Goal: Find specific page/section: Find specific page/section

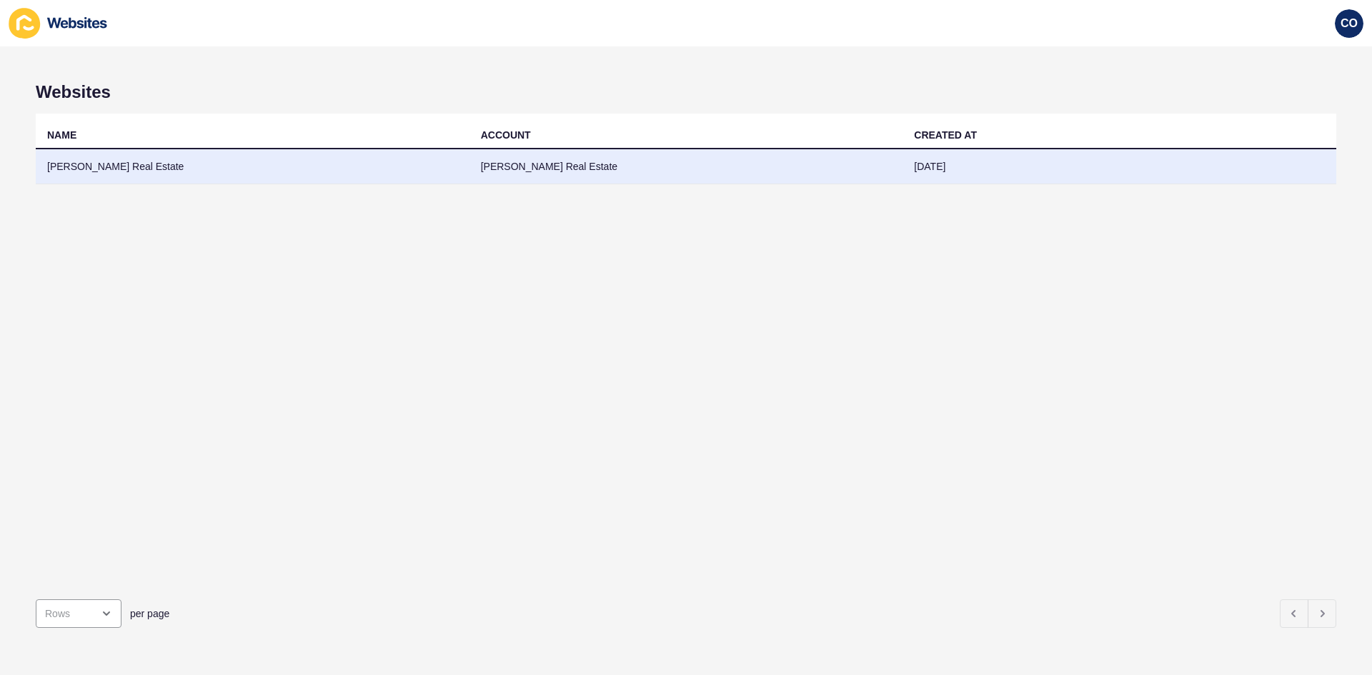
click at [130, 167] on td "[PERSON_NAME] Real Estate" at bounding box center [253, 166] width 434 height 35
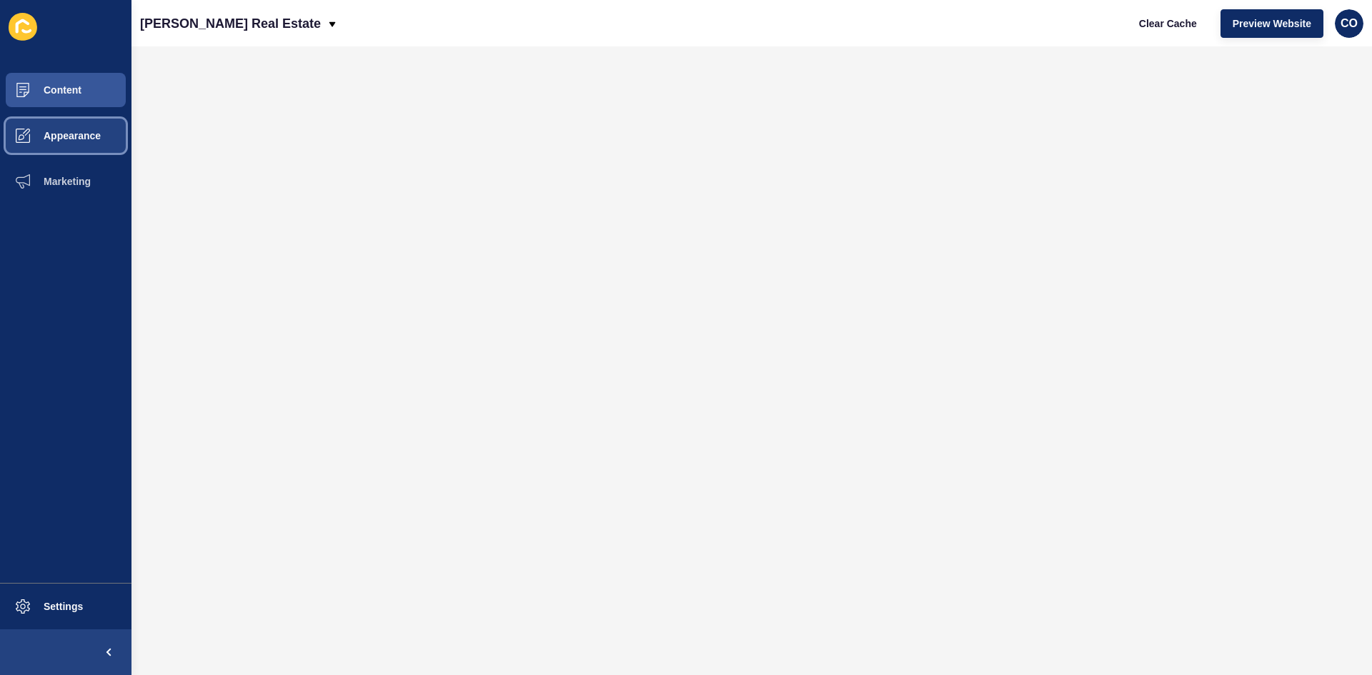
click at [77, 131] on span "Appearance" at bounding box center [49, 135] width 103 height 11
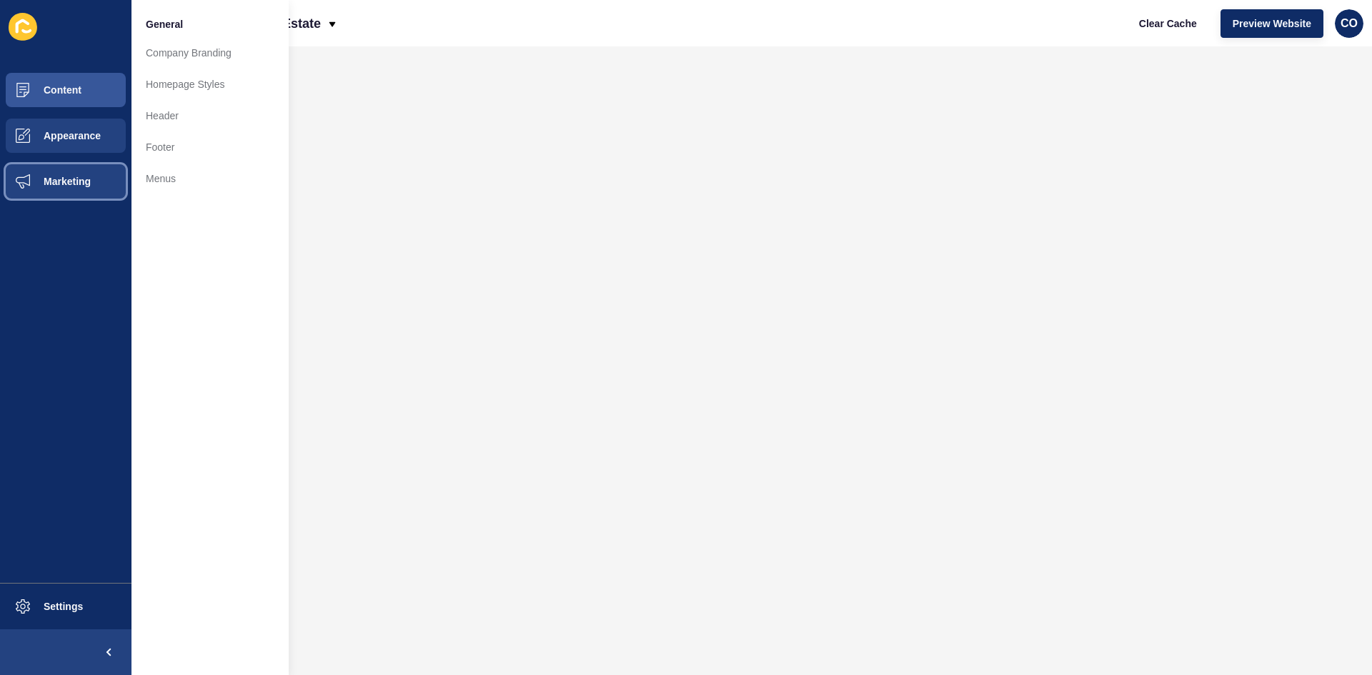
click at [91, 177] on button "Marketing" at bounding box center [65, 182] width 131 height 46
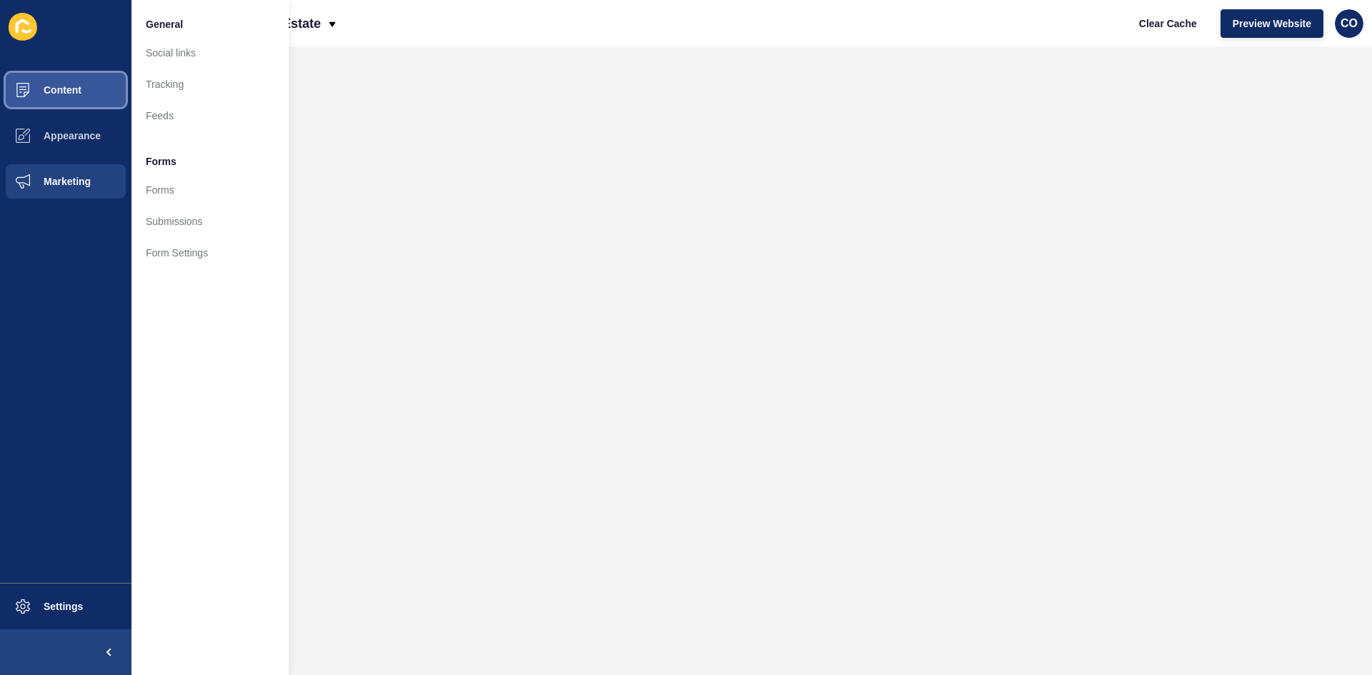
click at [94, 89] on button "Content" at bounding box center [65, 90] width 131 height 46
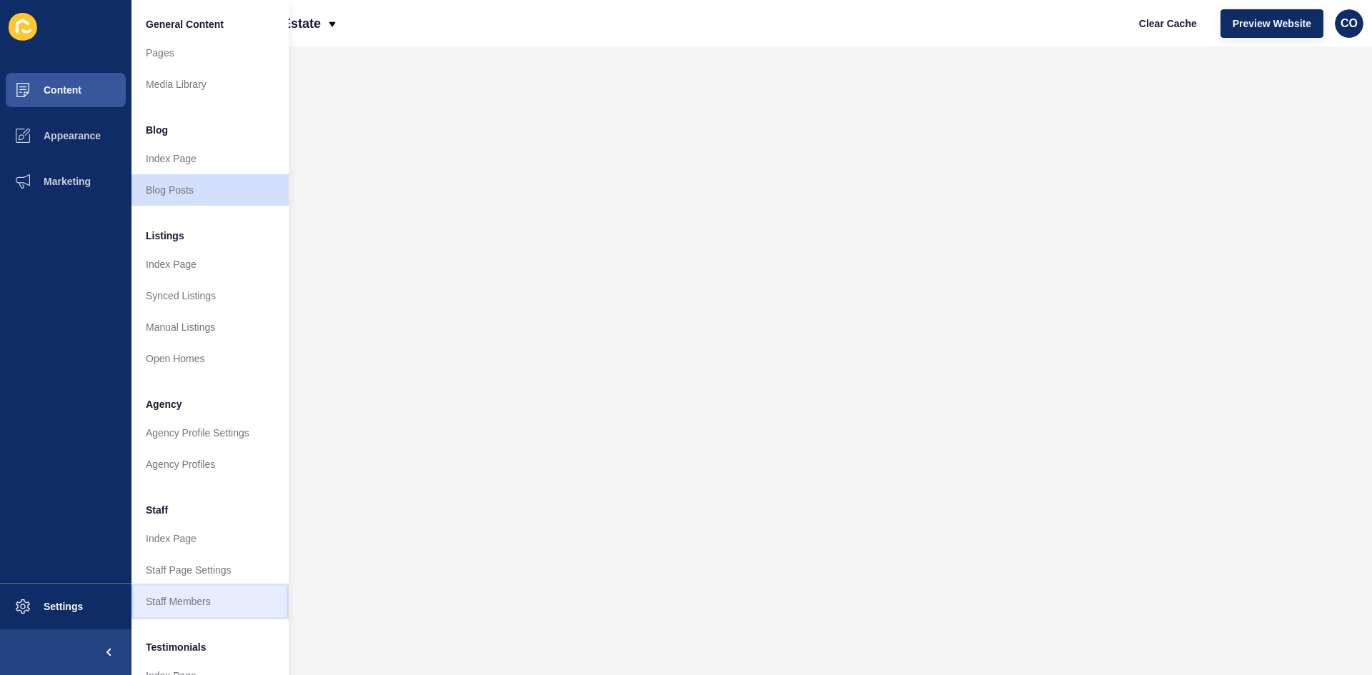
click at [219, 605] on link "Staff Members" at bounding box center [209, 601] width 157 height 31
